Goal: Information Seeking & Learning: Find specific fact

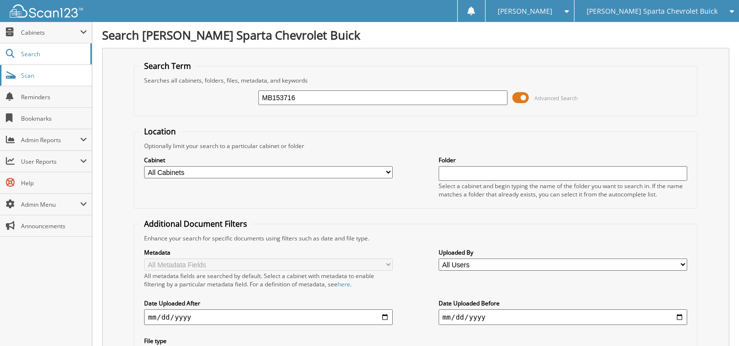
type input "MB153716"
drag, startPoint x: 271, startPoint y: 94, endPoint x: 277, endPoint y: 96, distance: 6.2
click at [271, 94] on input "MB153716" at bounding box center [382, 97] width 249 height 15
drag, startPoint x: 271, startPoint y: 95, endPoint x: 245, endPoint y: 91, distance: 26.2
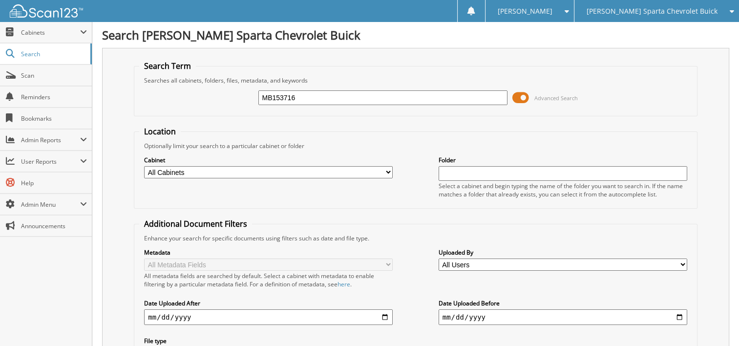
click at [238, 93] on div "MB153716 Advanced Search" at bounding box center [415, 98] width 553 height 26
type input "153716"
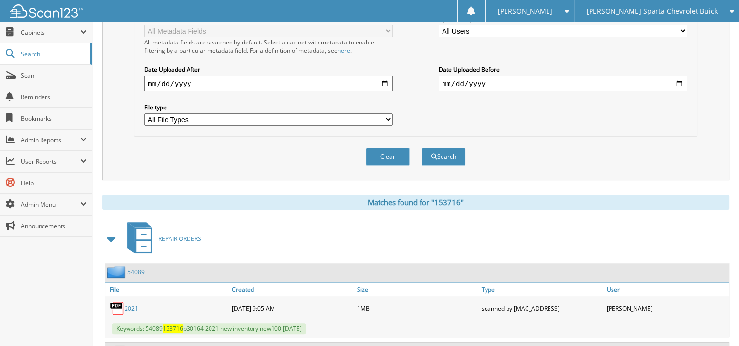
scroll to position [244, 0]
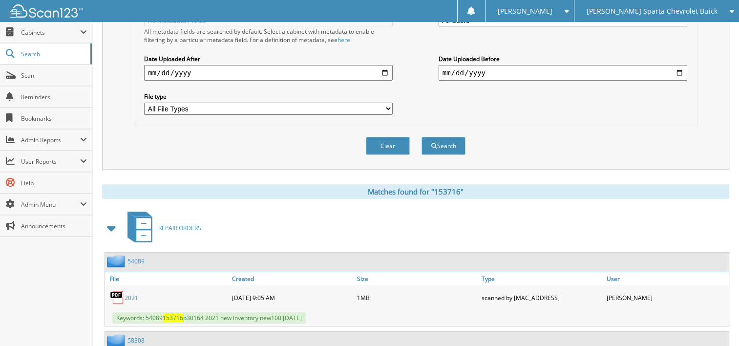
click at [111, 219] on span at bounding box center [112, 228] width 14 height 18
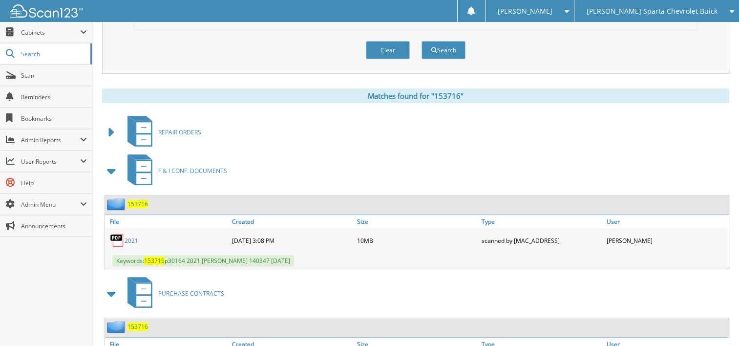
scroll to position [342, 0]
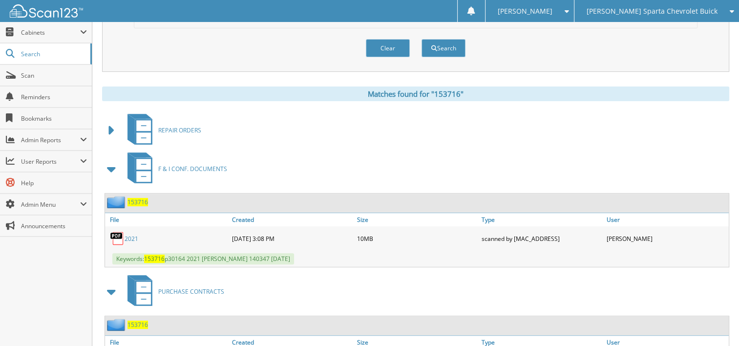
click at [129, 235] on link "2021" at bounding box center [132, 239] width 14 height 8
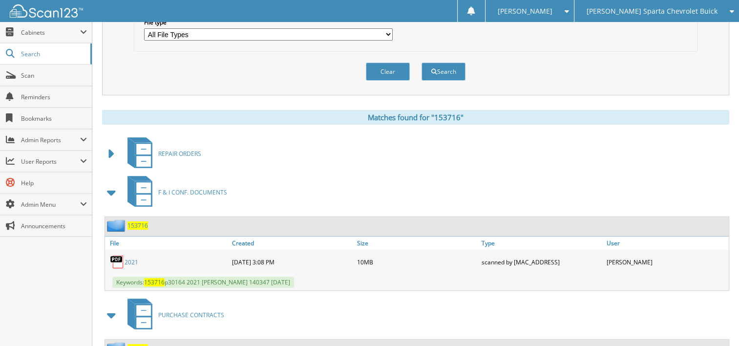
scroll to position [0, 0]
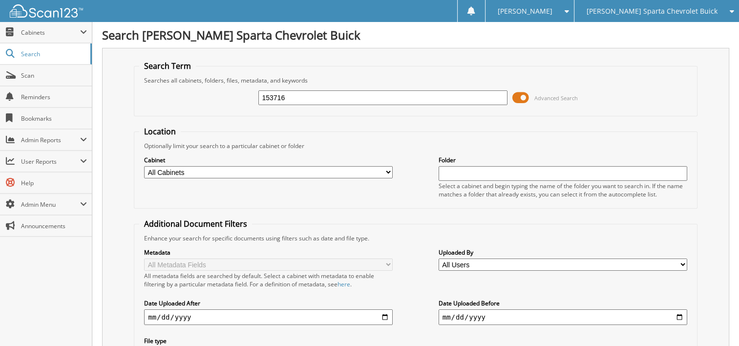
drag, startPoint x: 290, startPoint y: 94, endPoint x: 220, endPoint y: 96, distance: 70.4
click at [220, 96] on div "153716 Advanced Search" at bounding box center [415, 98] width 553 height 26
type input "318467"
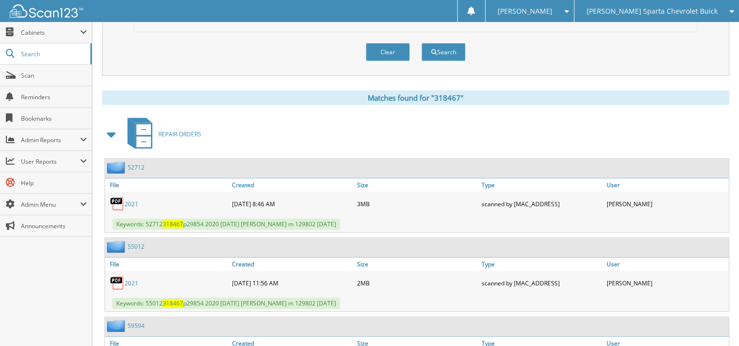
scroll to position [342, 0]
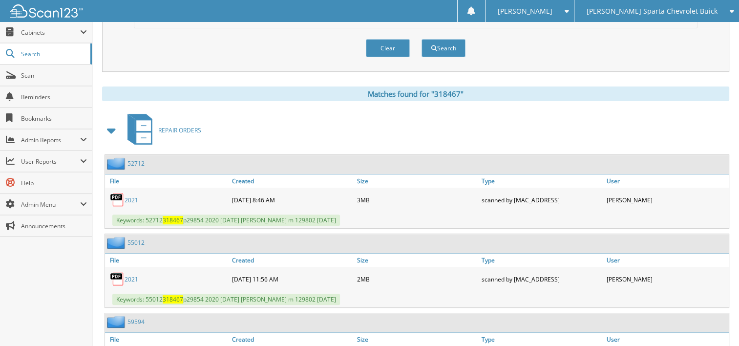
click at [110, 122] on span at bounding box center [112, 131] width 14 height 18
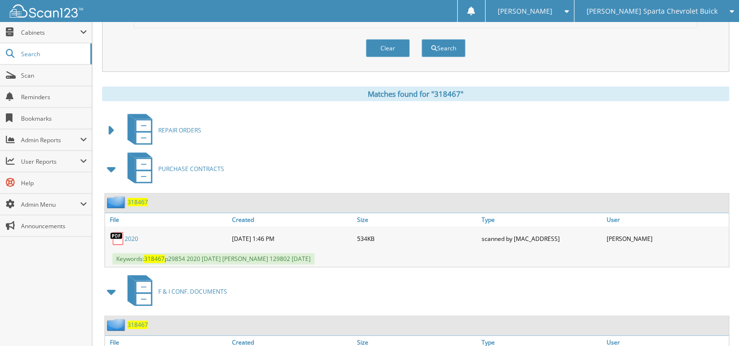
click at [111, 161] on span at bounding box center [112, 169] width 14 height 18
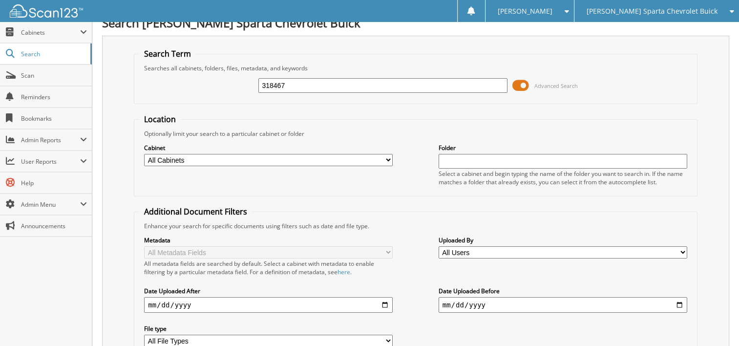
scroll to position [0, 0]
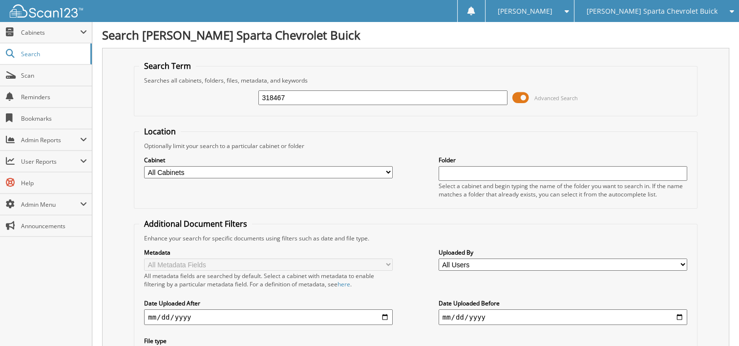
drag, startPoint x: 294, startPoint y: 96, endPoint x: 232, endPoint y: 102, distance: 62.3
click at [232, 102] on div "318467 Advanced Search" at bounding box center [415, 98] width 553 height 26
